Goal: Navigation & Orientation: Find specific page/section

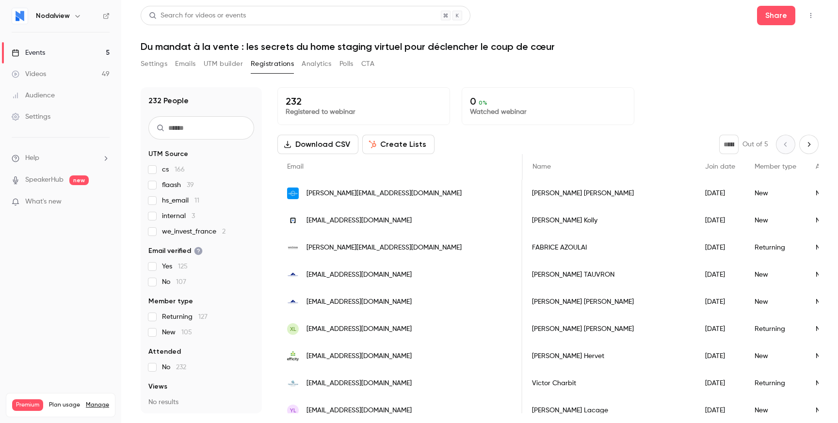
scroll to position [0, 308]
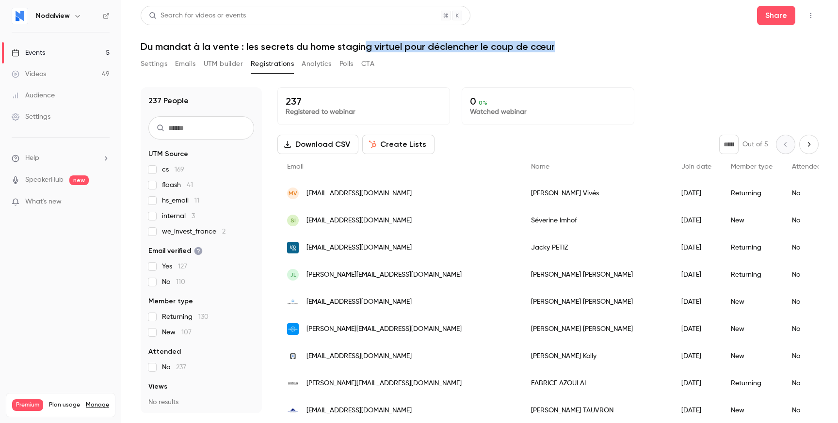
drag, startPoint x: 366, startPoint y: 47, endPoint x: 584, endPoint y: 52, distance: 218.3
click at [584, 52] on h1 "Du mandat à la vente : les secrets du home staging virtuel pour déclencher le c…" at bounding box center [480, 47] width 678 height 12
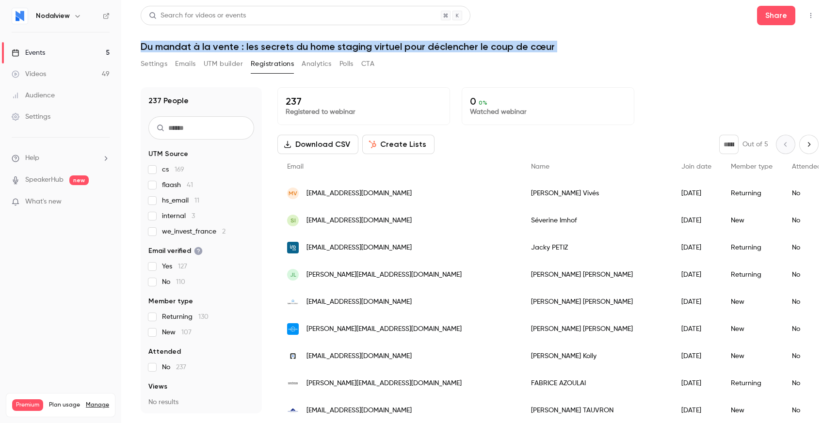
drag, startPoint x: 584, startPoint y: 52, endPoint x: 585, endPoint y: 57, distance: 5.4
click at [585, 57] on div "Search for videos or events Share Du mandat à la vente : les secrets du home st…" at bounding box center [480, 210] width 678 height 408
click at [585, 57] on div "Settings Emails UTM builder Registrations Analytics Polls CTA" at bounding box center [480, 65] width 678 height 19
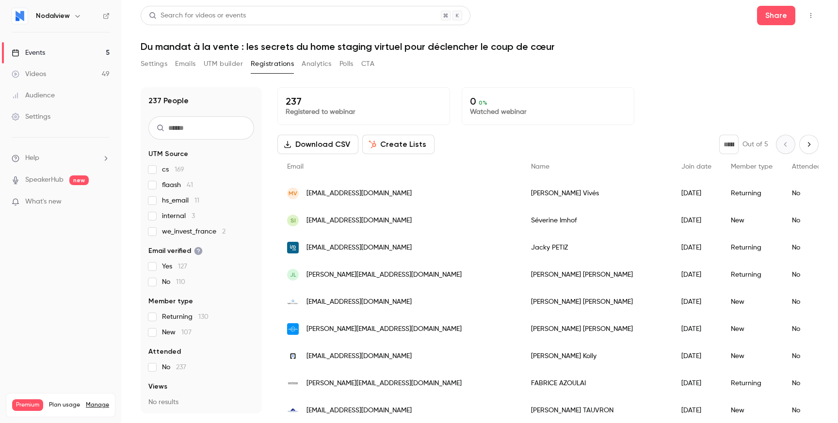
click at [99, 196] on ul "Help SpeakerHub new What's new" at bounding box center [60, 181] width 121 height 87
click at [92, 199] on p "What's new" at bounding box center [53, 202] width 82 height 10
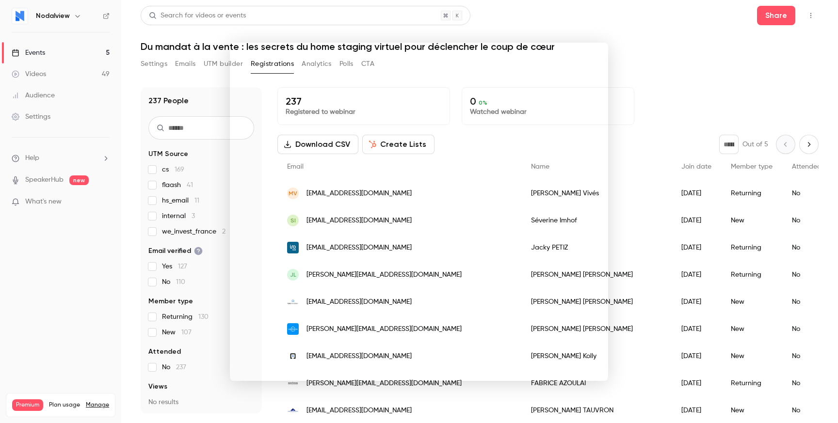
click at [100, 250] on div at bounding box center [419, 211] width 838 height 423
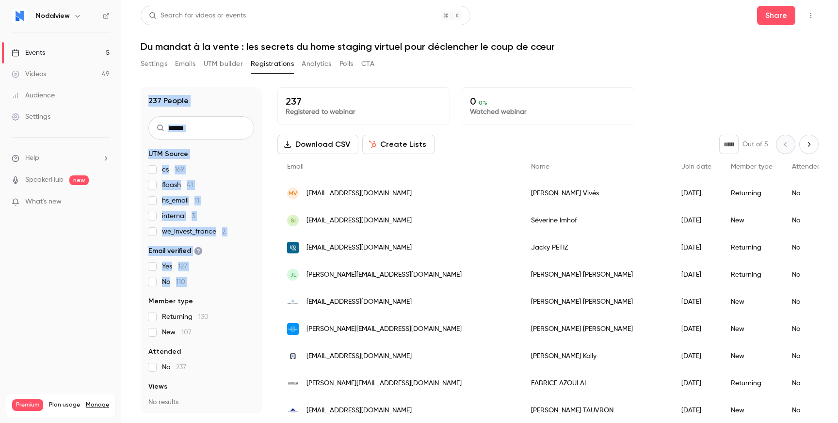
drag, startPoint x: 129, startPoint y: 293, endPoint x: 172, endPoint y: 86, distance: 211.7
click at [173, 86] on main "Search for videos or events Share Du mandat à la vente : les secrets du home st…" at bounding box center [479, 211] width 717 height 423
click at [172, 86] on div "237 People UTM Source cs 169 flaash 41 hs_email 11 internal 3 we_invest_france …" at bounding box center [480, 245] width 678 height 338
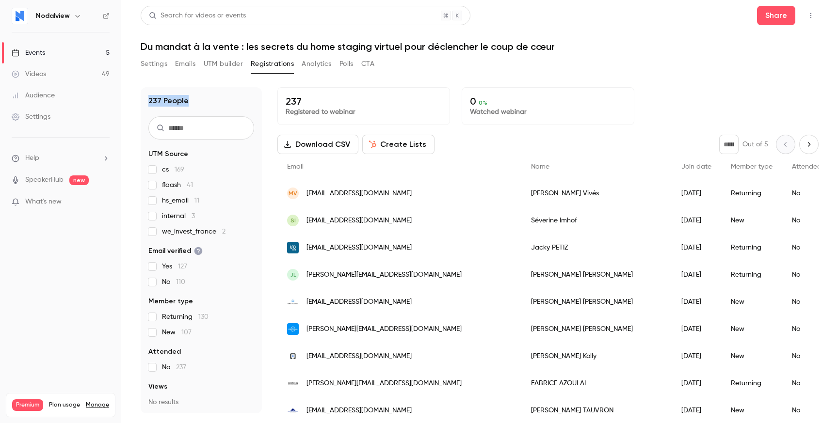
drag, startPoint x: 172, startPoint y: 86, endPoint x: 195, endPoint y: 101, distance: 27.7
click at [195, 101] on div "237 People UTM Source cs 169 flaash 41 hs_email 11 internal 3 we_invest_france …" at bounding box center [480, 245] width 678 height 338
click at [195, 101] on div "237 People" at bounding box center [201, 101] width 106 height 12
drag, startPoint x: 195, startPoint y: 101, endPoint x: 148, endPoint y: 99, distance: 47.6
click at [148, 99] on div "237 People" at bounding box center [201, 101] width 106 height 12
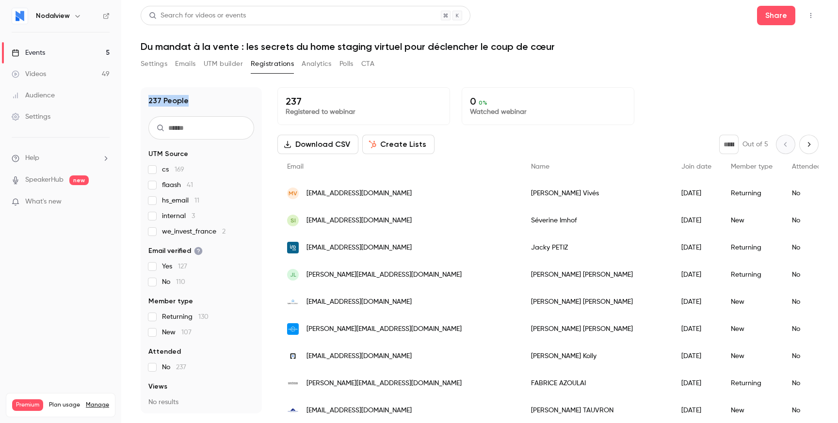
click at [148, 99] on h1 "237 People" at bounding box center [168, 101] width 40 height 12
drag, startPoint x: 148, startPoint y: 99, endPoint x: 203, endPoint y: 99, distance: 55.3
click at [203, 99] on div "237 People" at bounding box center [201, 101] width 106 height 12
drag, startPoint x: 203, startPoint y: 99, endPoint x: 149, endPoint y: 99, distance: 53.8
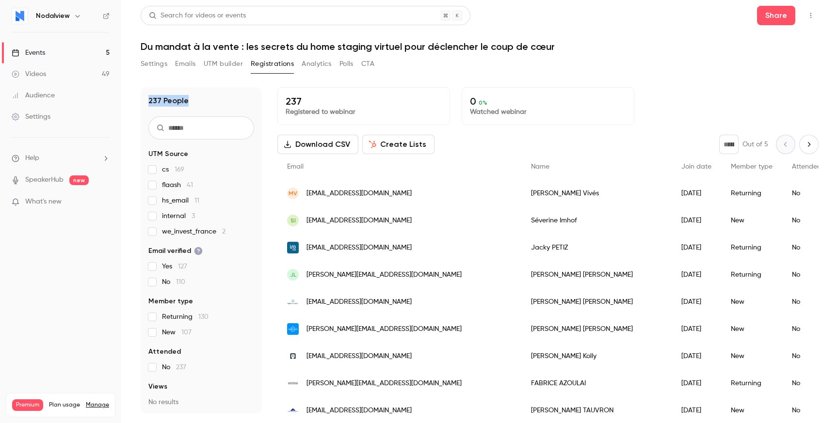
click at [149, 99] on div "237 People" at bounding box center [201, 101] width 106 height 12
click at [149, 99] on h1 "237 People" at bounding box center [168, 101] width 40 height 12
drag, startPoint x: 149, startPoint y: 99, endPoint x: 215, endPoint y: 99, distance: 65.5
click at [215, 99] on div "237 People" at bounding box center [201, 101] width 106 height 12
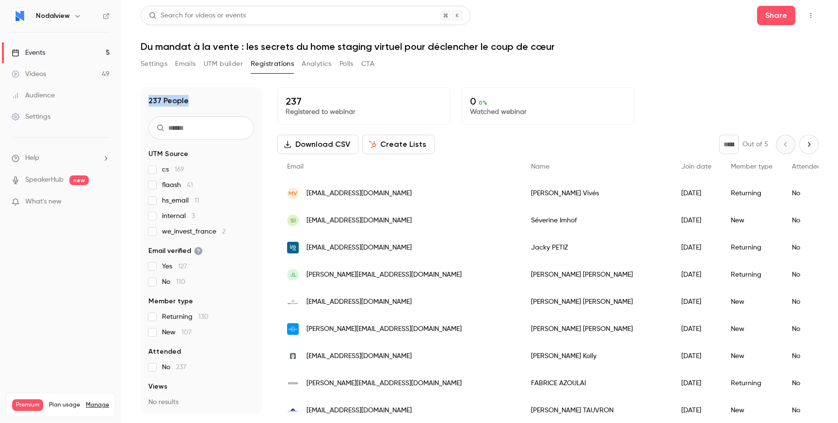
drag, startPoint x: 215, startPoint y: 99, endPoint x: 148, endPoint y: 98, distance: 66.5
click at [148, 98] on div "237 People" at bounding box center [201, 101] width 106 height 12
click at [148, 98] on h1 "237 People" at bounding box center [168, 101] width 40 height 12
drag, startPoint x: 148, startPoint y: 98, endPoint x: 175, endPoint y: 98, distance: 26.7
click at [164, 98] on h1 "237 People" at bounding box center [168, 101] width 40 height 12
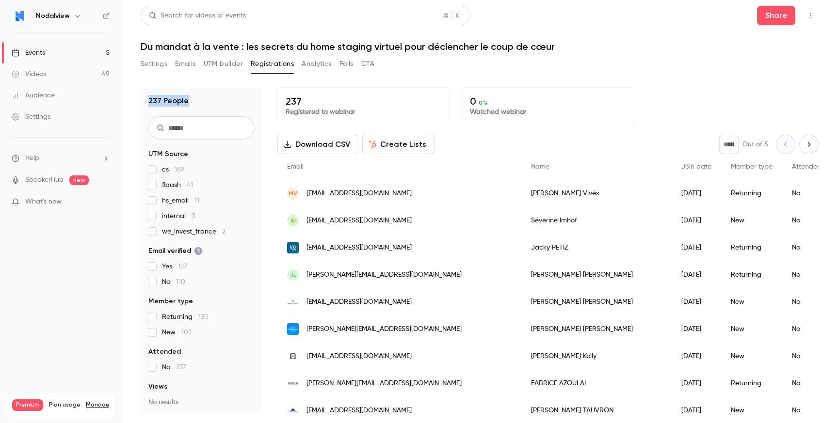
click at [176, 98] on h1 "237 People" at bounding box center [168, 101] width 40 height 12
